Goal: Transaction & Acquisition: Purchase product/service

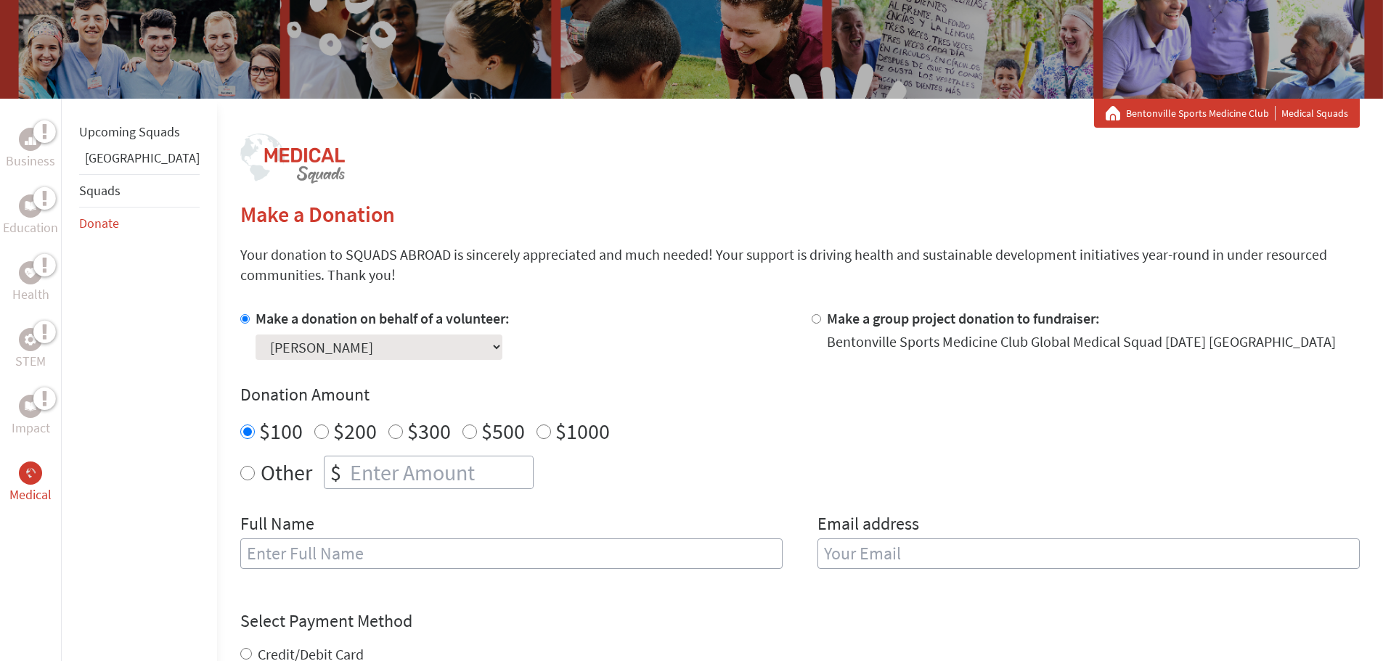
scroll to position [317, 0]
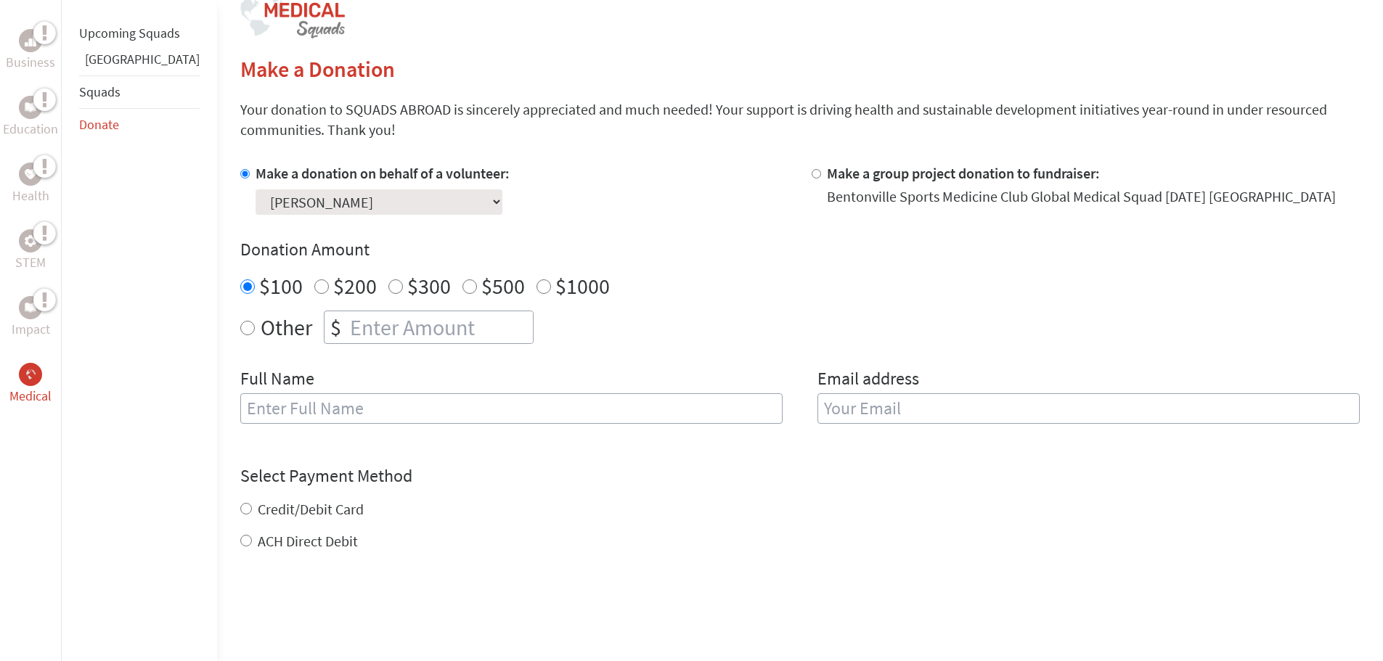
click at [380, 405] on input "text" at bounding box center [511, 408] width 542 height 30
type input "[PERSON_NAME]"
type input "[EMAIL_ADDRESS][DOMAIN_NAME]"
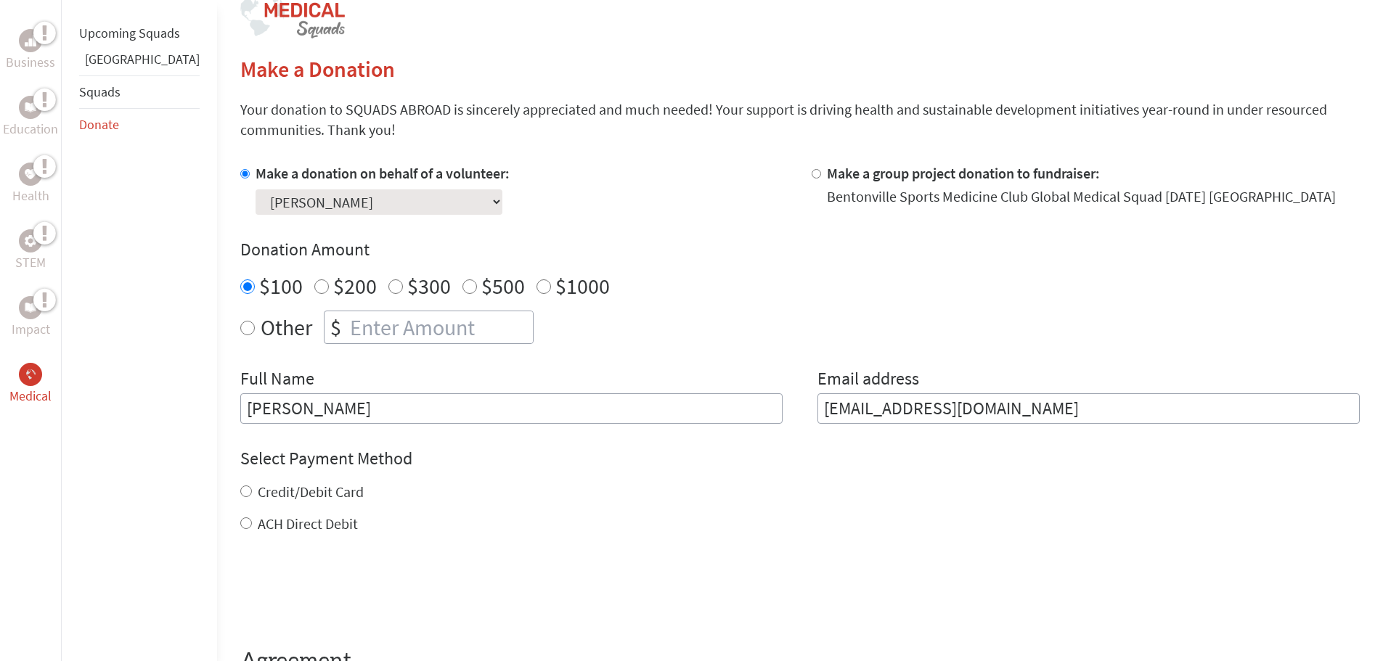
click at [240, 507] on div "Credit/Debit Card ACH Direct Debit" at bounding box center [799, 508] width 1119 height 52
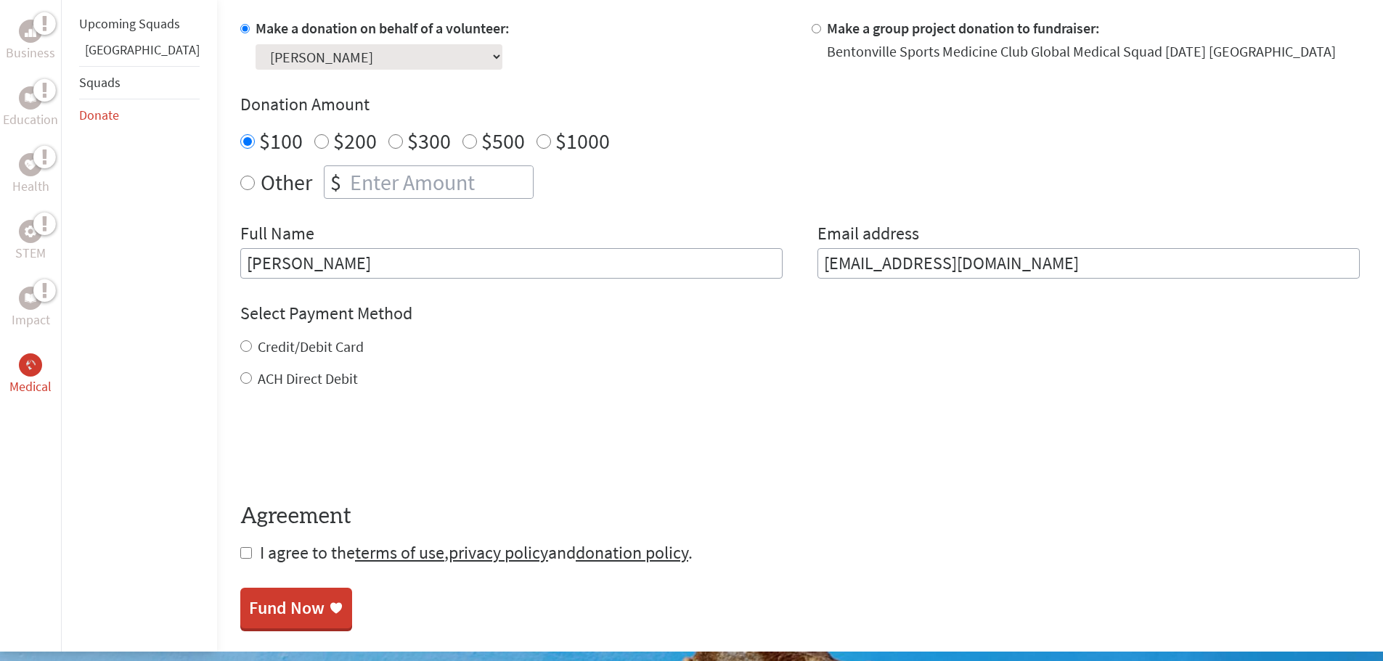
click at [240, 348] on input "Credit/Debit Card" at bounding box center [246, 346] width 12 height 12
radio input "true"
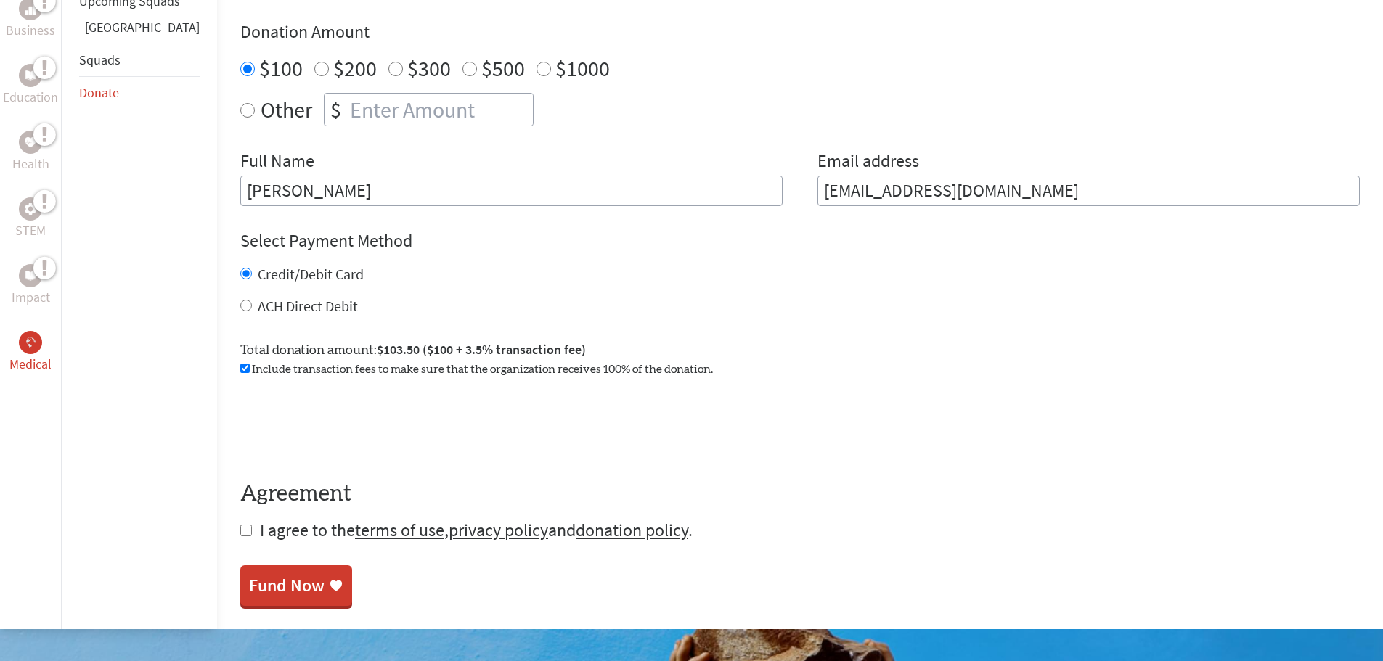
scroll to position [753, 0]
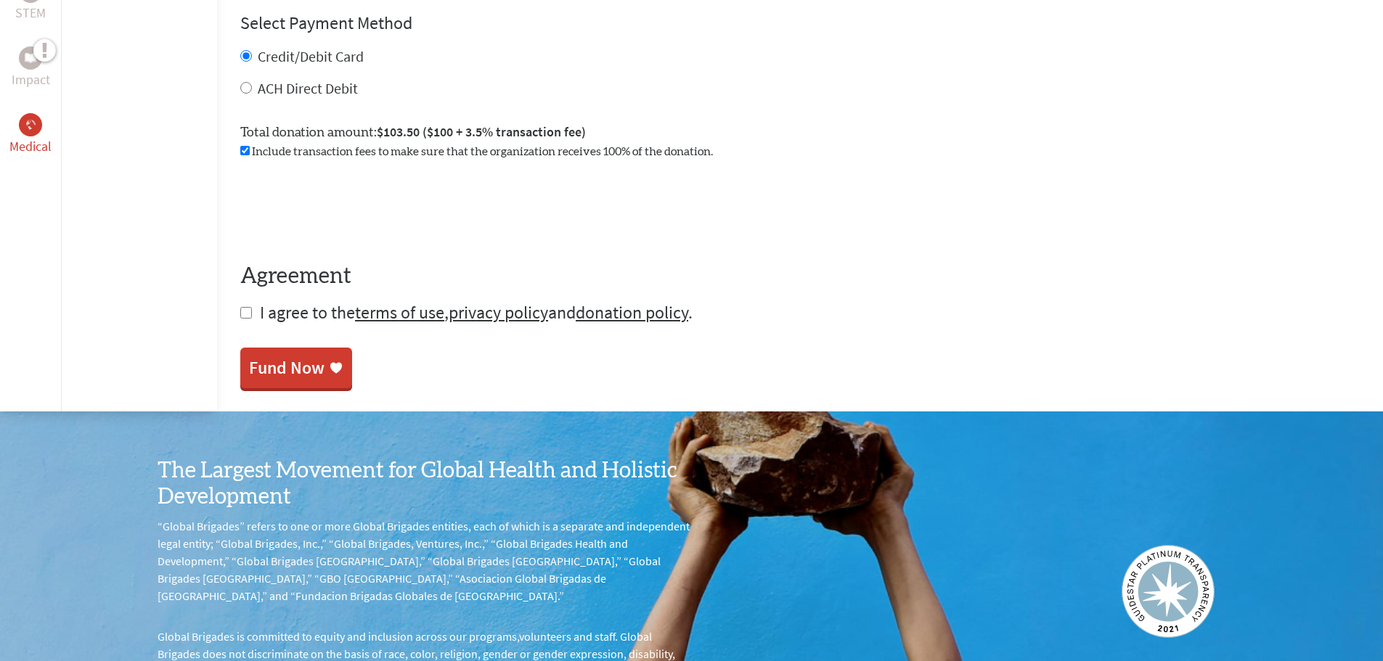
click at [240, 313] on input "checkbox" at bounding box center [246, 313] width 12 height 12
checkbox input "true"
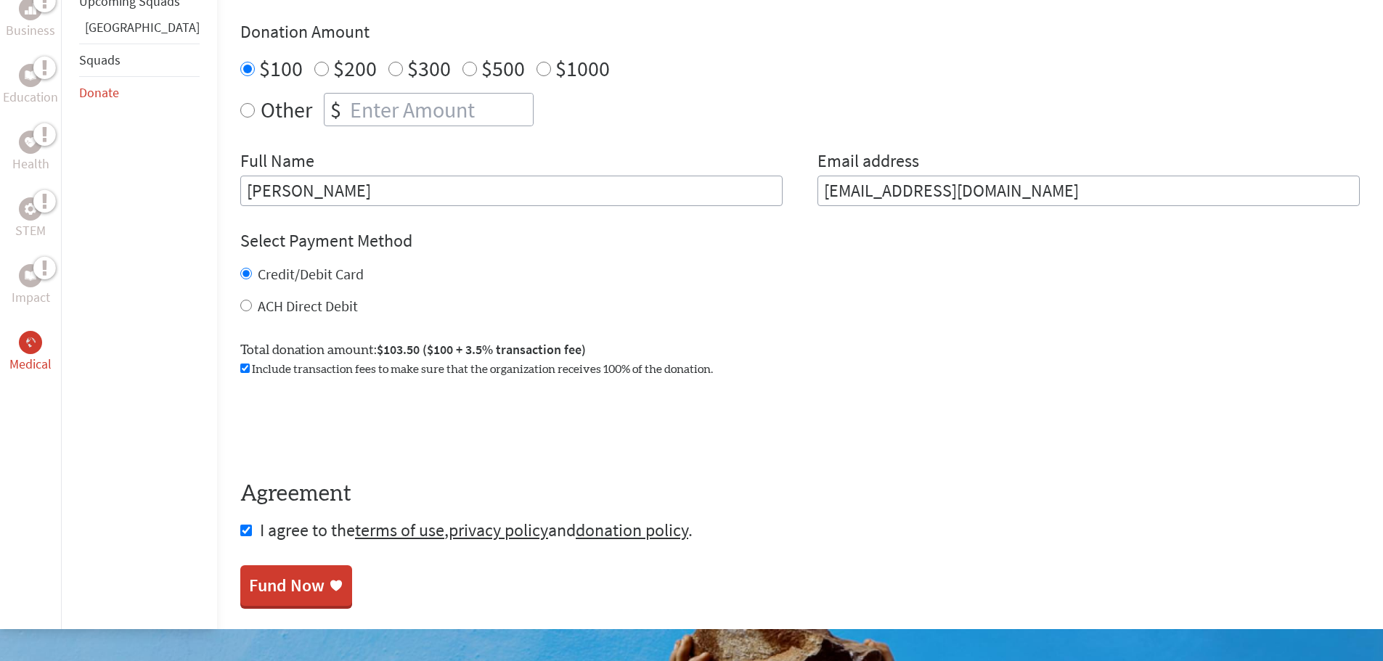
scroll to position [608, 0]
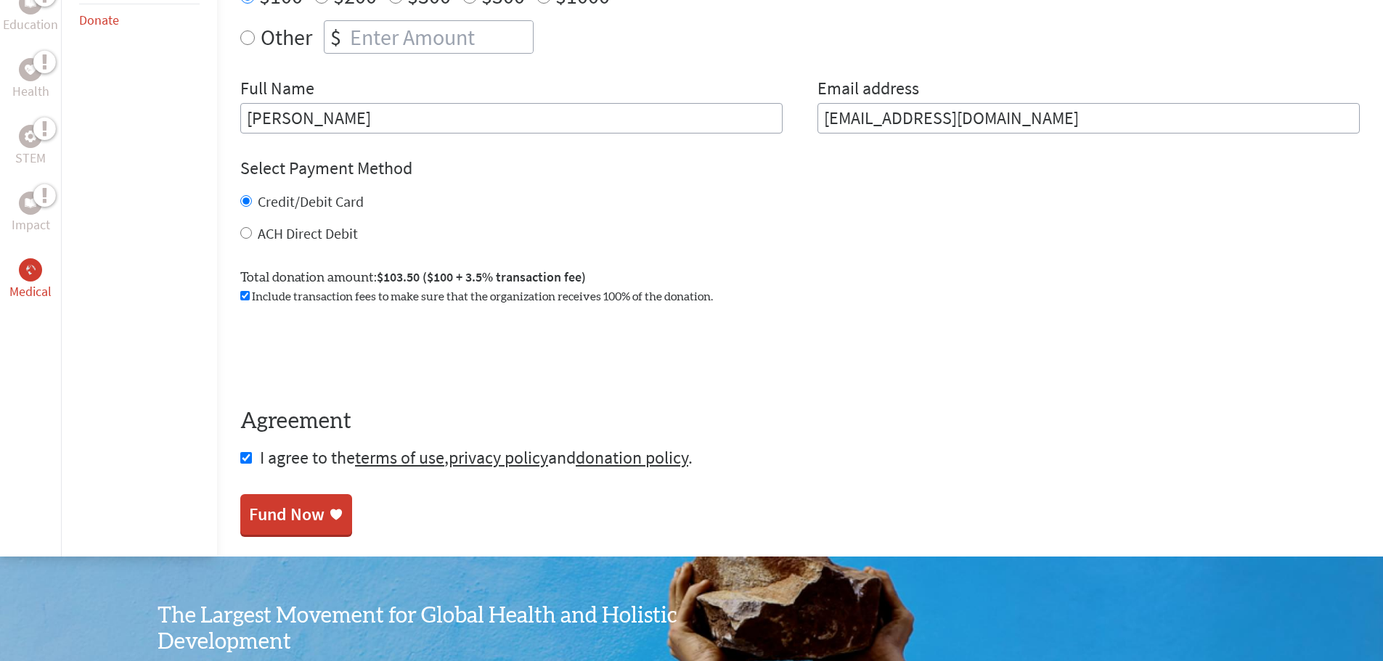
click at [249, 508] on div "Fund Now" at bounding box center [286, 514] width 75 height 23
